Goal: Task Accomplishment & Management: Use online tool/utility

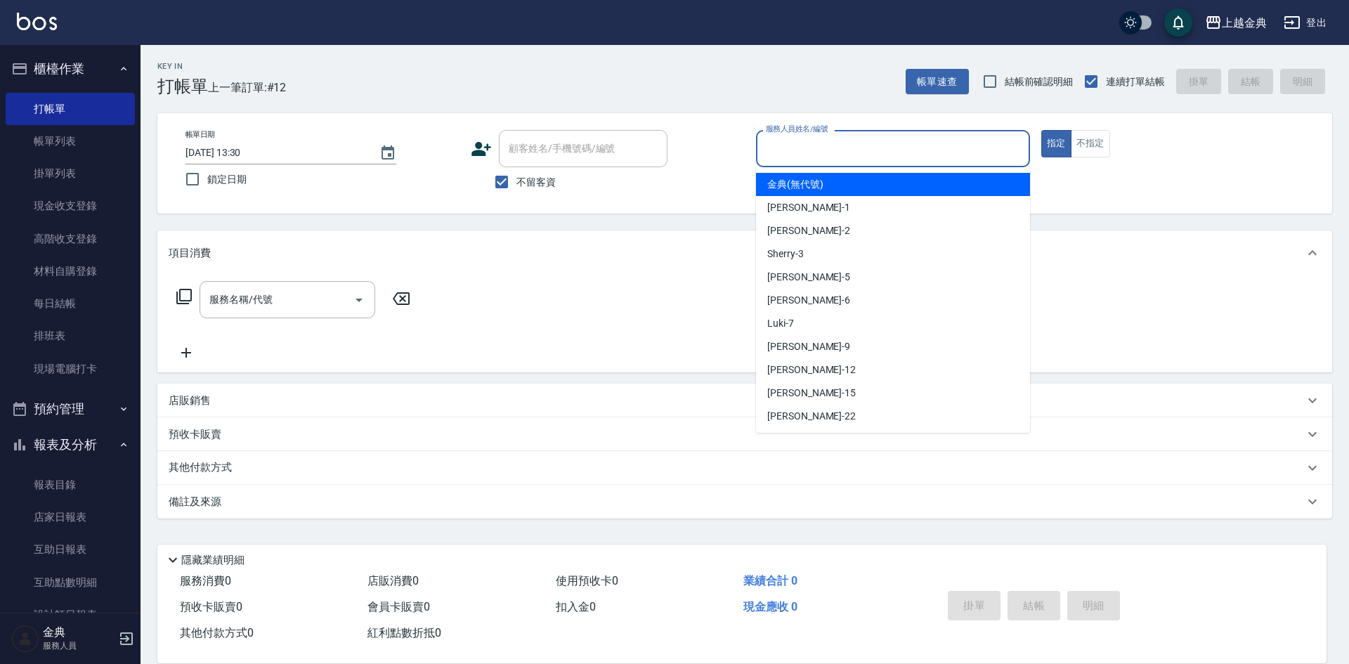
click at [817, 154] on input "服務人員姓名/編號" at bounding box center [893, 148] width 261 height 25
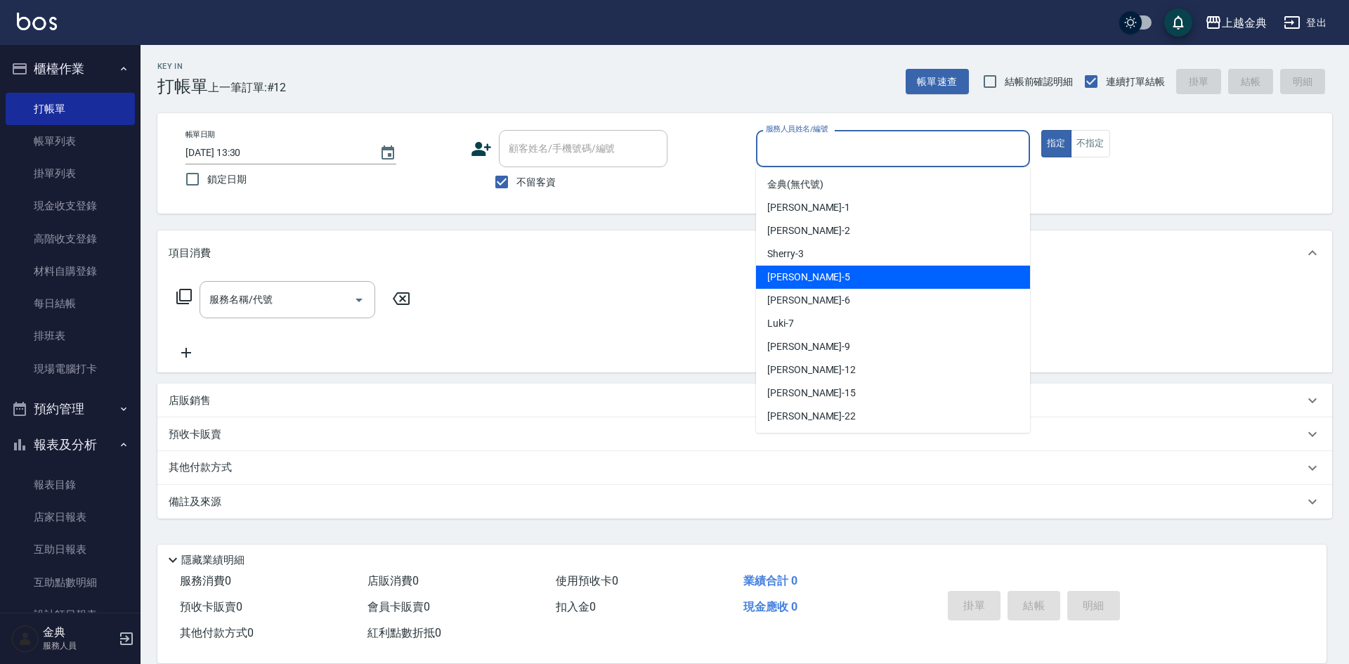
click at [842, 281] on div "[PERSON_NAME] -5" at bounding box center [893, 277] width 274 height 23
type input "[PERSON_NAME]-5"
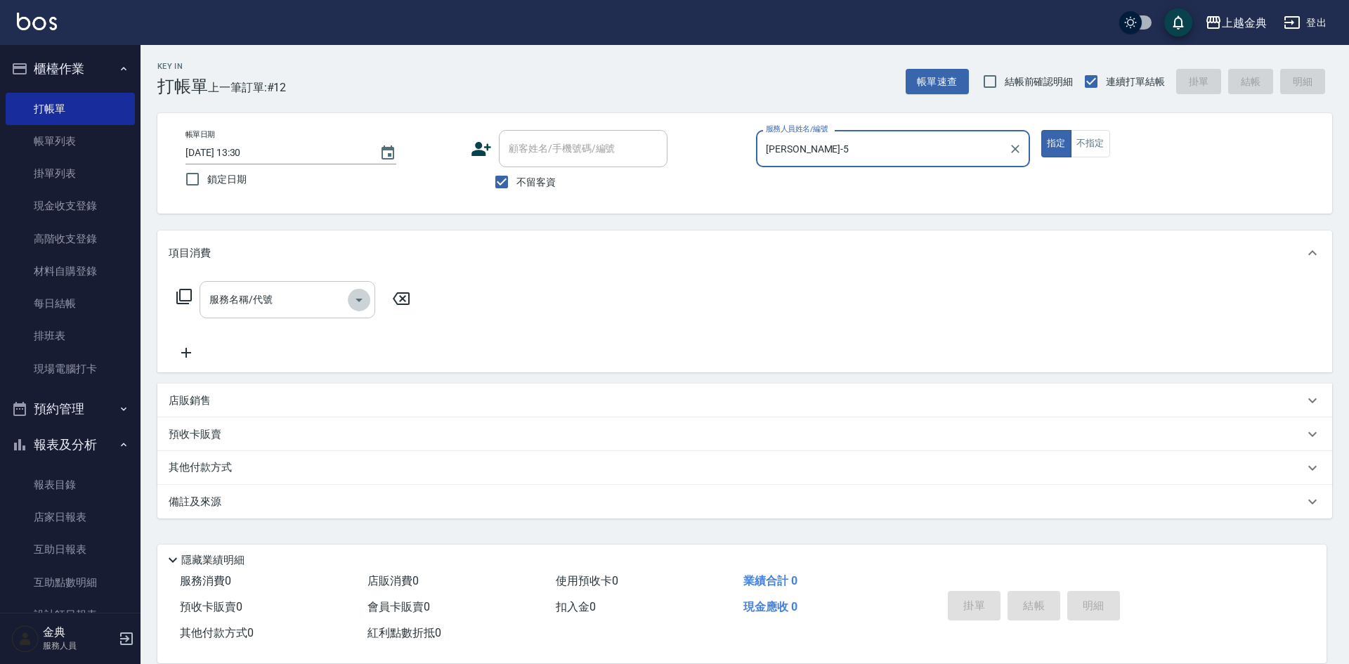
click at [361, 292] on icon "Open" at bounding box center [359, 300] width 17 height 17
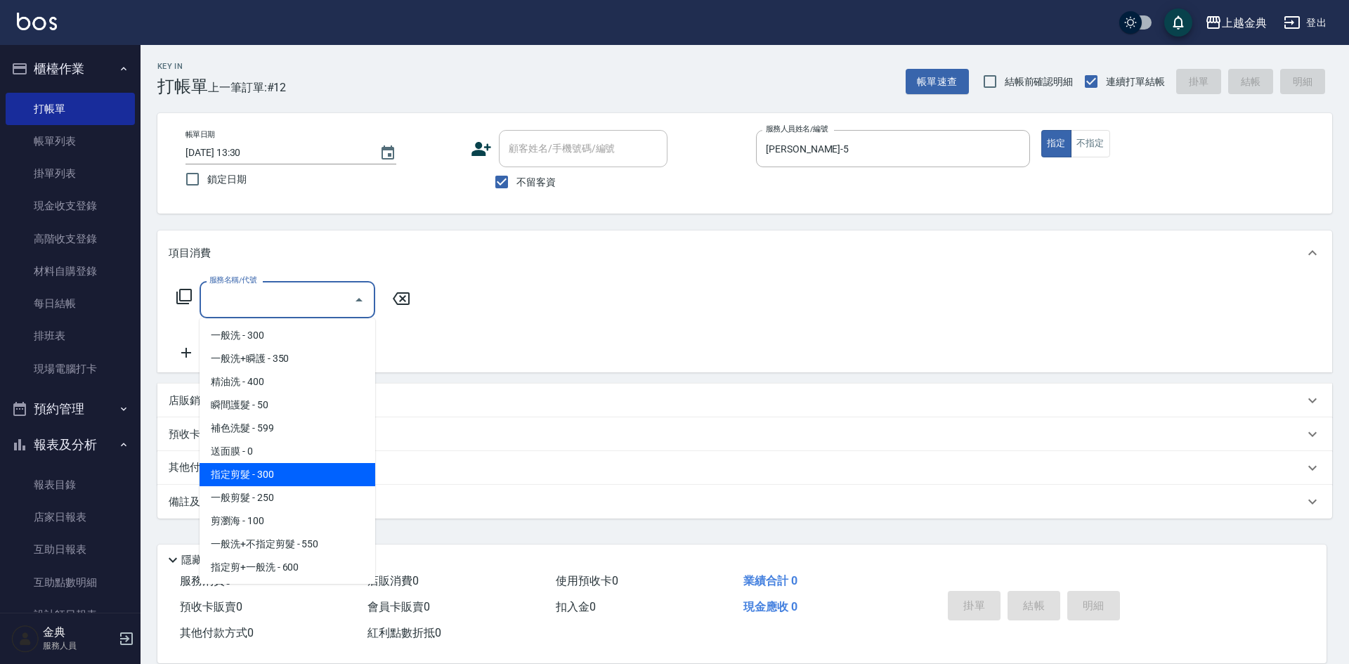
click at [316, 474] on span "指定剪髮 - 300" at bounding box center [288, 474] width 176 height 23
type input "指定剪髮(199)"
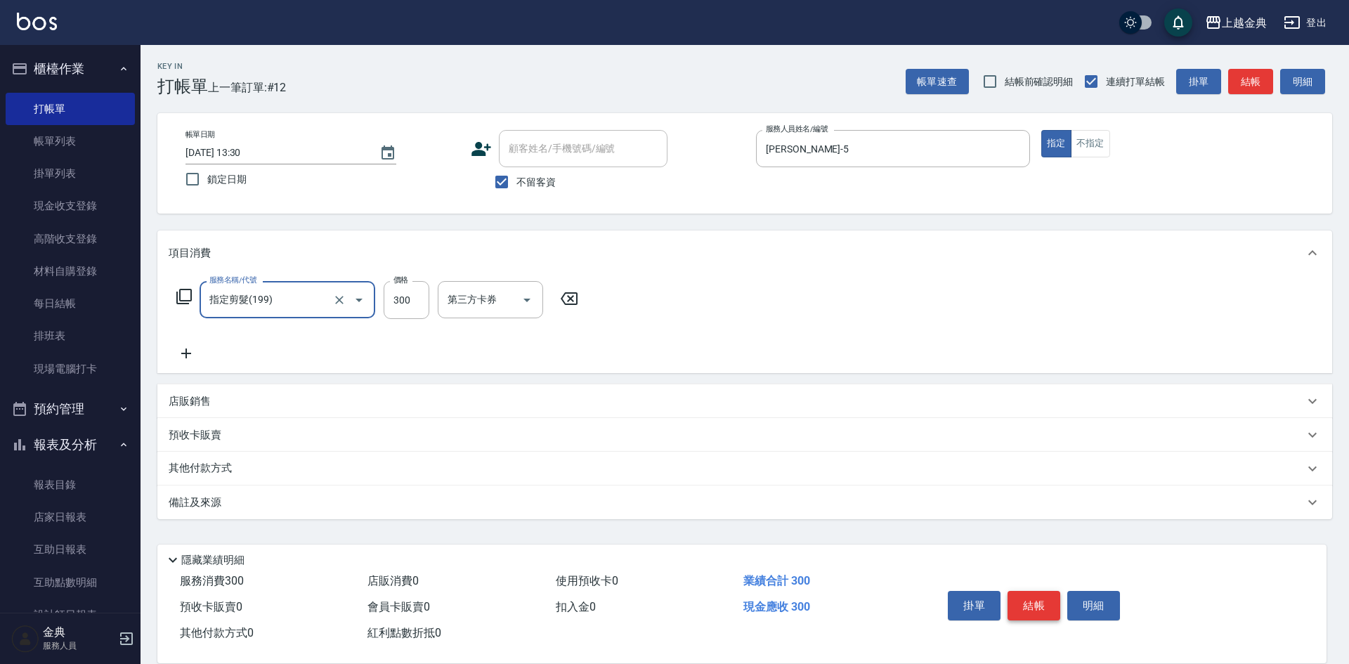
click at [1018, 595] on button "結帳" at bounding box center [1034, 606] width 53 height 30
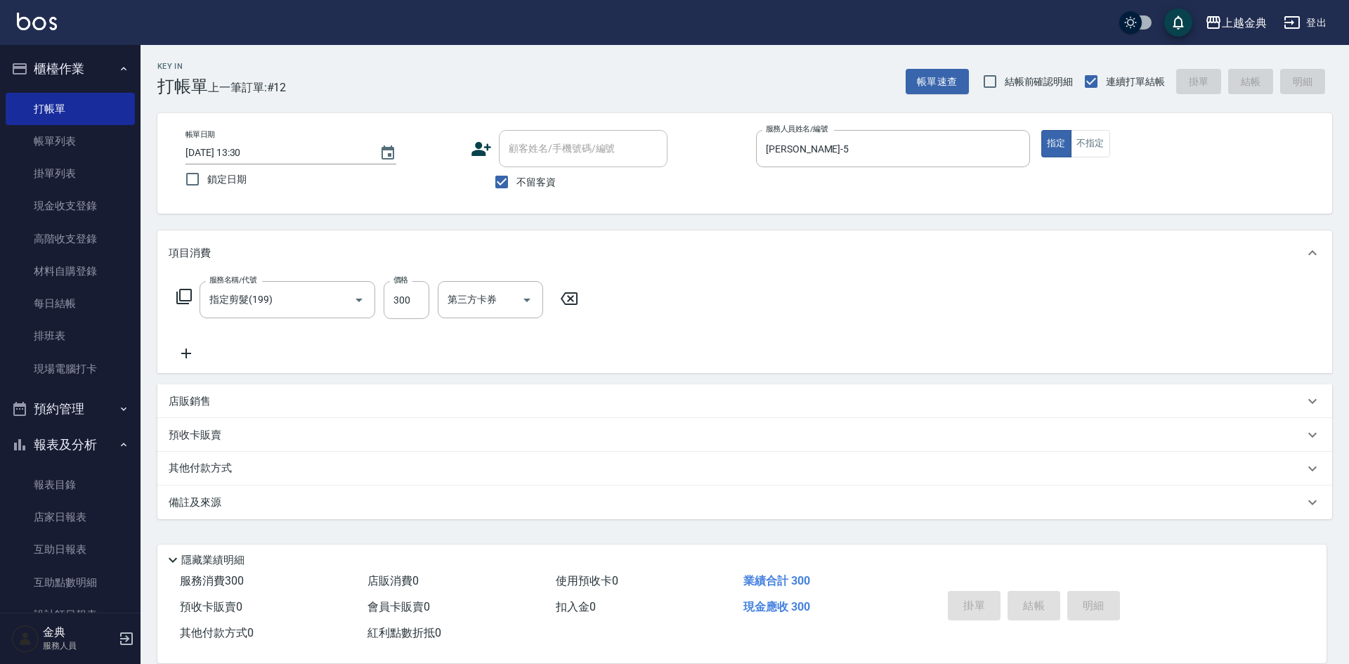
type input "[DATE] 15:35"
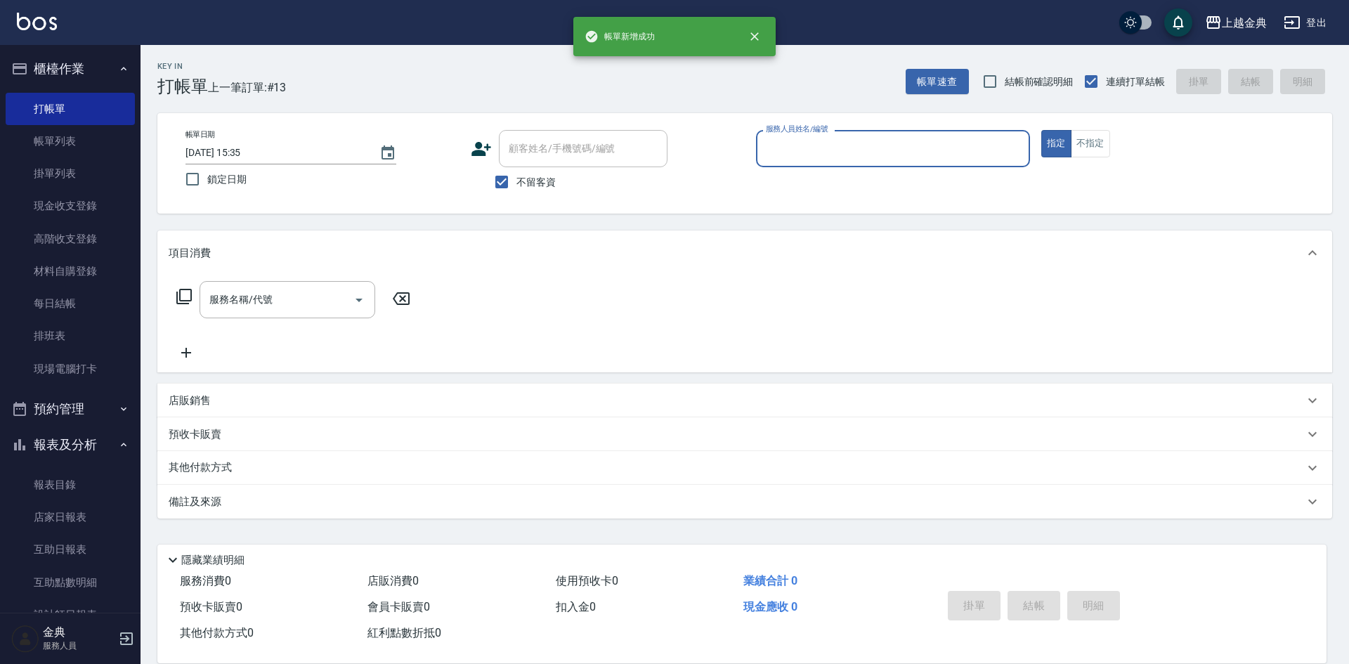
click at [941, 155] on input "服務人員姓名/編號" at bounding box center [893, 148] width 261 height 25
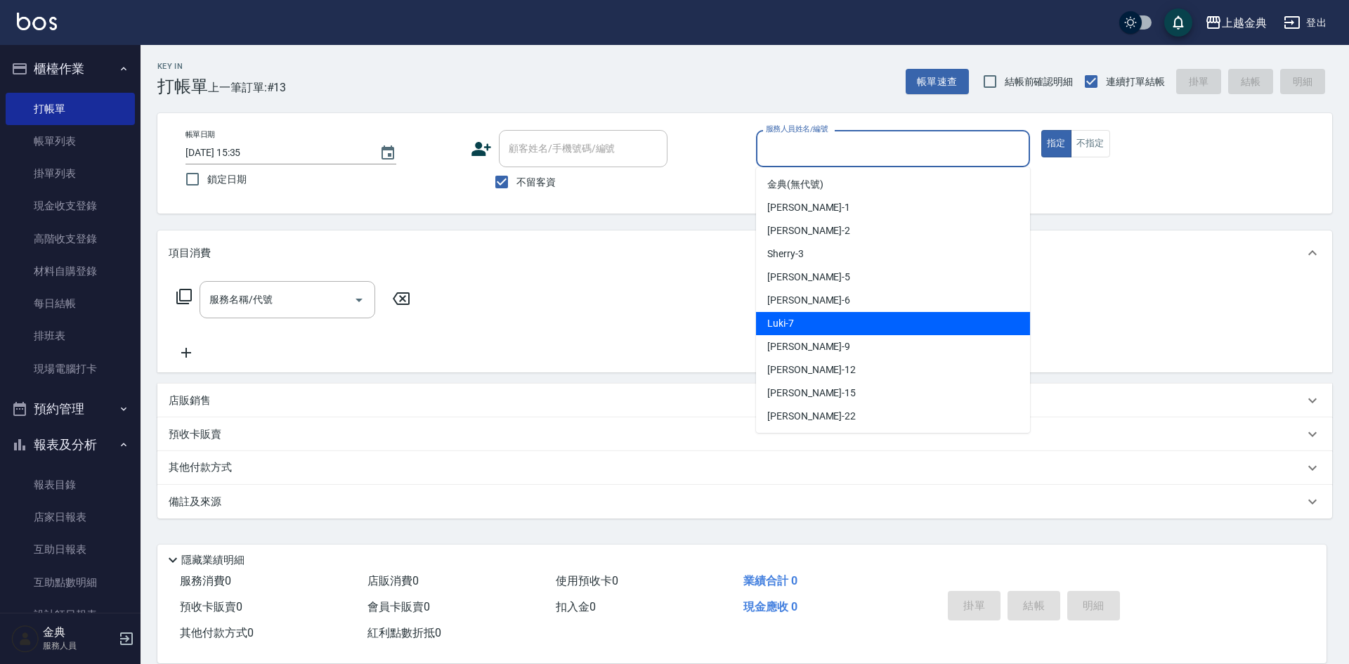
click at [848, 318] on div "Luki -7" at bounding box center [893, 323] width 274 height 23
type input "Luki-7"
